Goal: Task Accomplishment & Management: Manage account settings

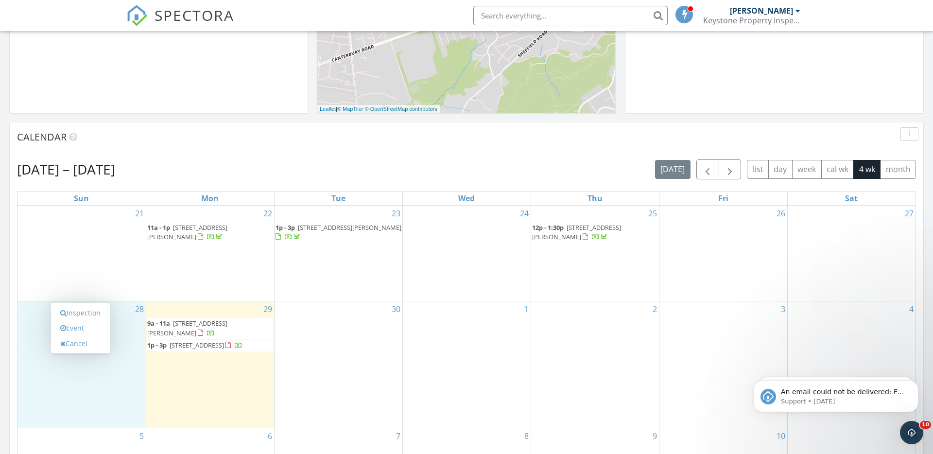
scroll to position [884, 933]
click at [521, 16] on input "text" at bounding box center [570, 15] width 194 height 19
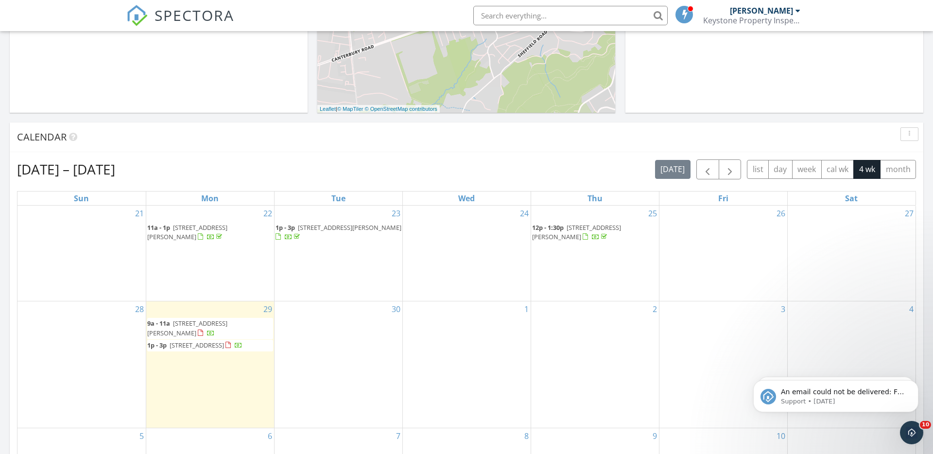
paste input "Ceira Barr"
type input "C"
click at [498, 17] on input "text" at bounding box center [570, 15] width 194 height 19
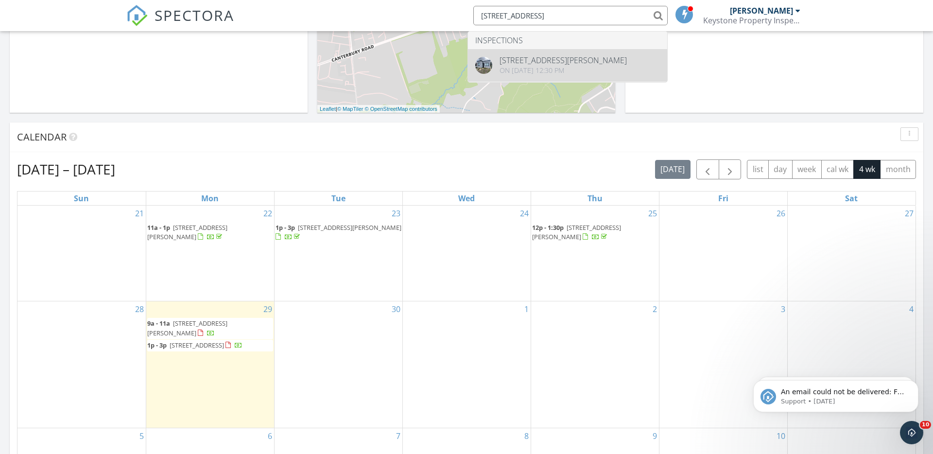
type input "6 Seymour Street"
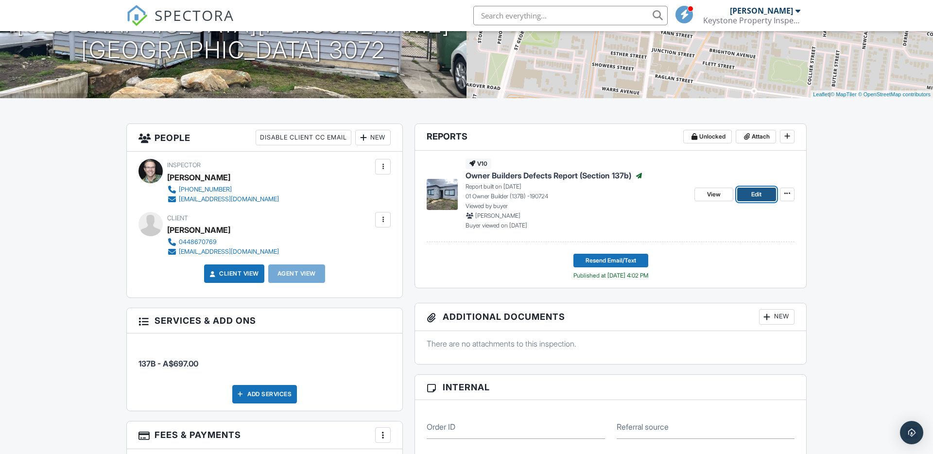
click at [759, 195] on span "Edit" at bounding box center [756, 194] width 10 height 10
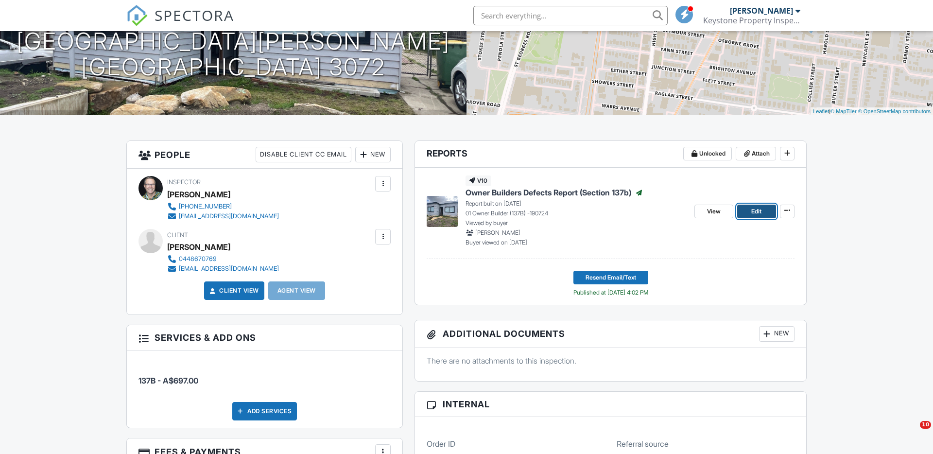
click at [759, 211] on span "Edit" at bounding box center [756, 211] width 10 height 10
